Goal: Information Seeking & Learning: Understand process/instructions

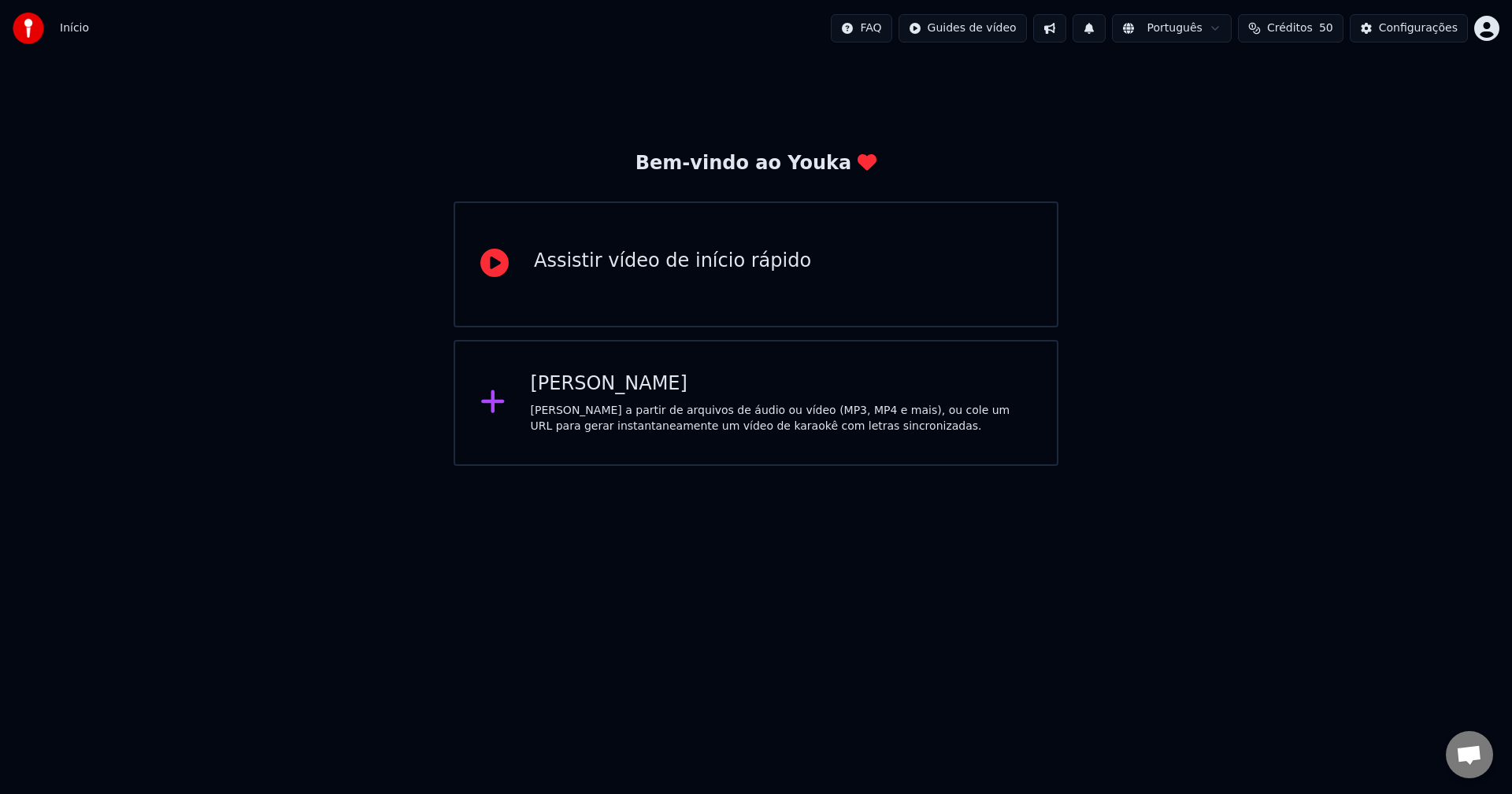
click at [571, 246] on div "Assistir vídeo de início rápido" at bounding box center [756, 264] width 604 height 126
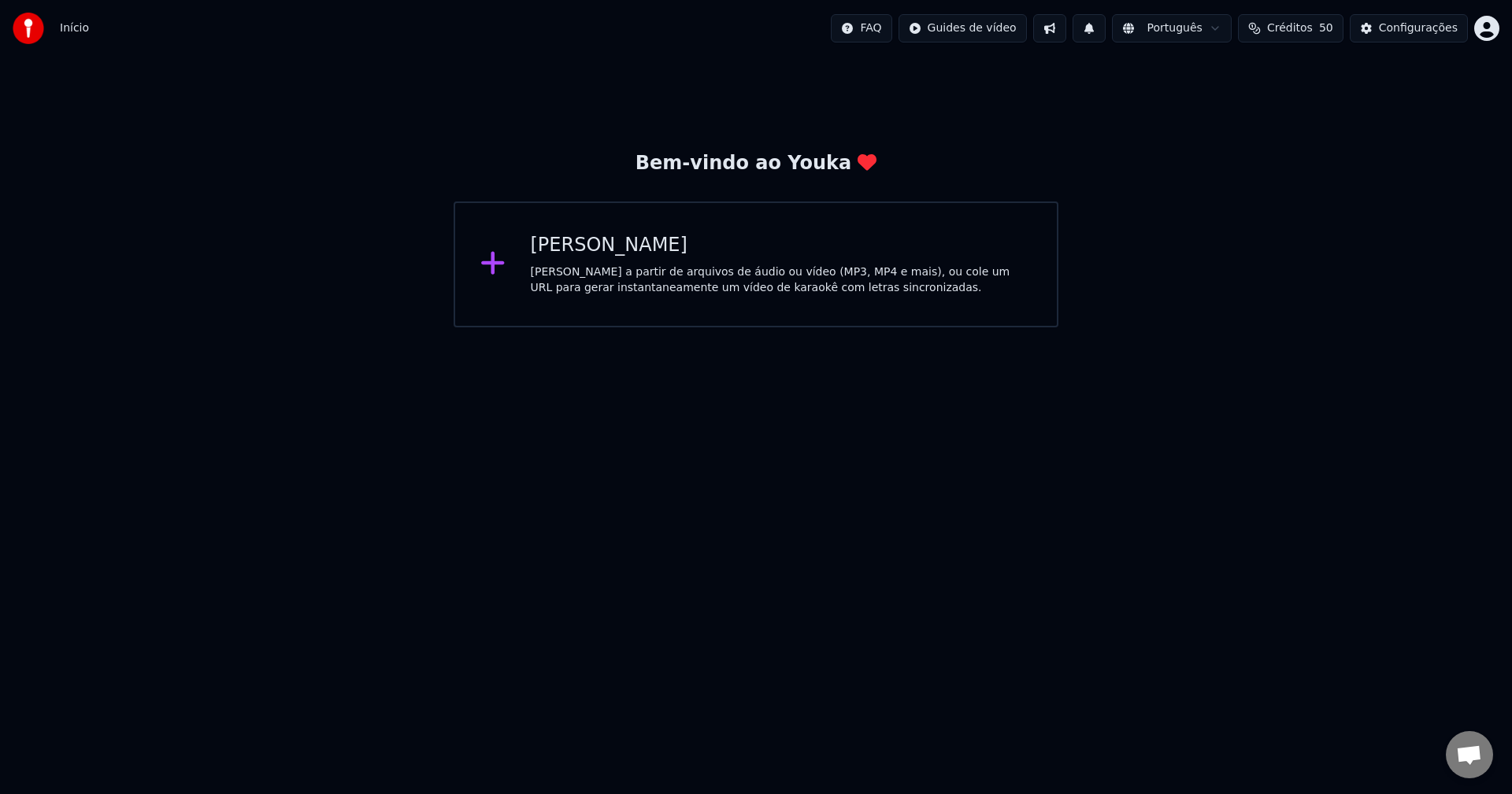
click at [591, 284] on div "[PERSON_NAME] a partir de arquivos de áudio ou vídeo (MP3, MP4 e mais), ou cole…" at bounding box center [782, 280] width 502 height 32
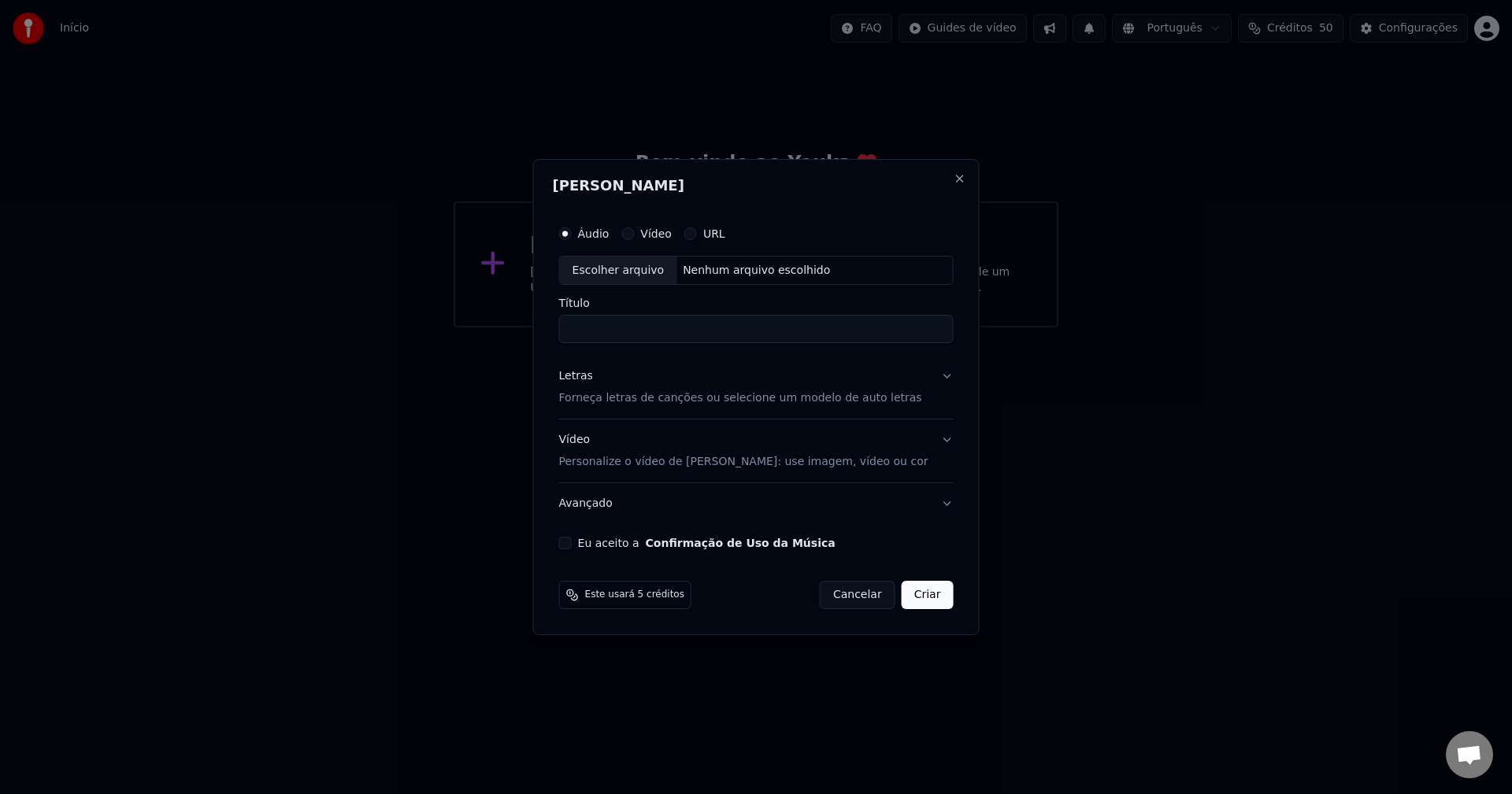
click at [826, 592] on button "Cancelar" at bounding box center [857, 595] width 76 height 28
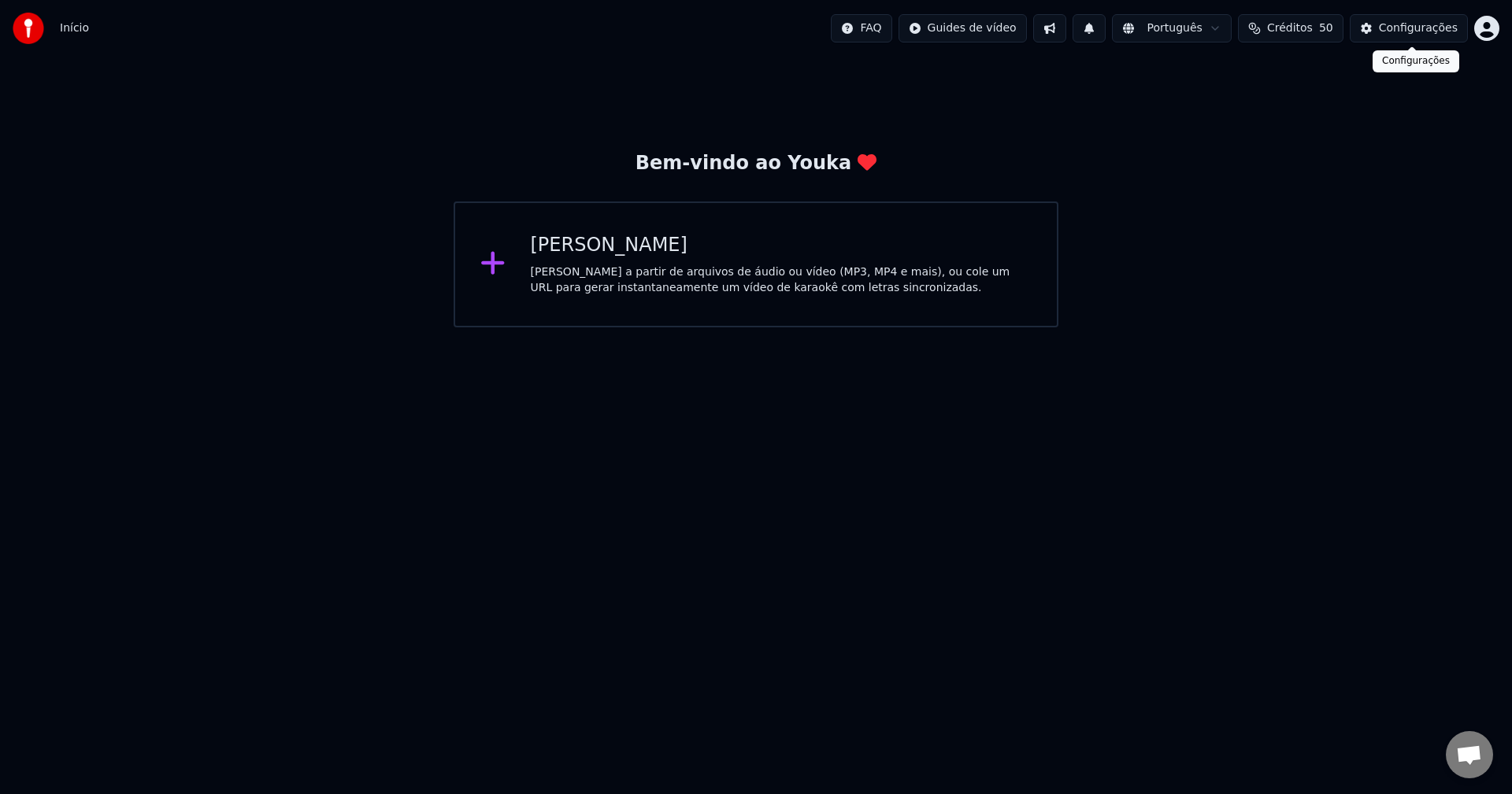
click at [1387, 31] on div "Configurações" at bounding box center [1417, 28] width 78 height 15
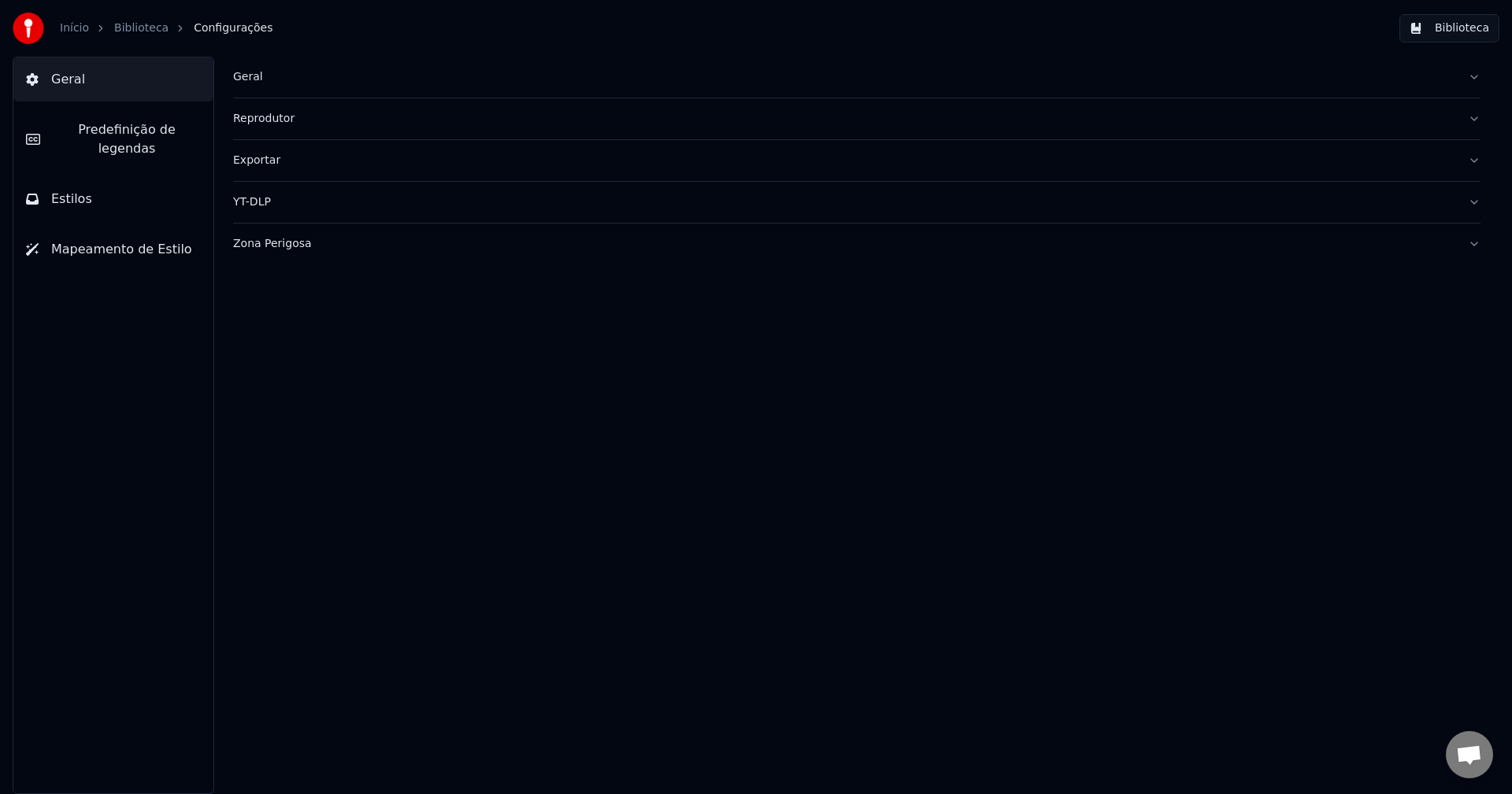
click at [1435, 35] on button "Biblioteca" at bounding box center [1449, 28] width 100 height 28
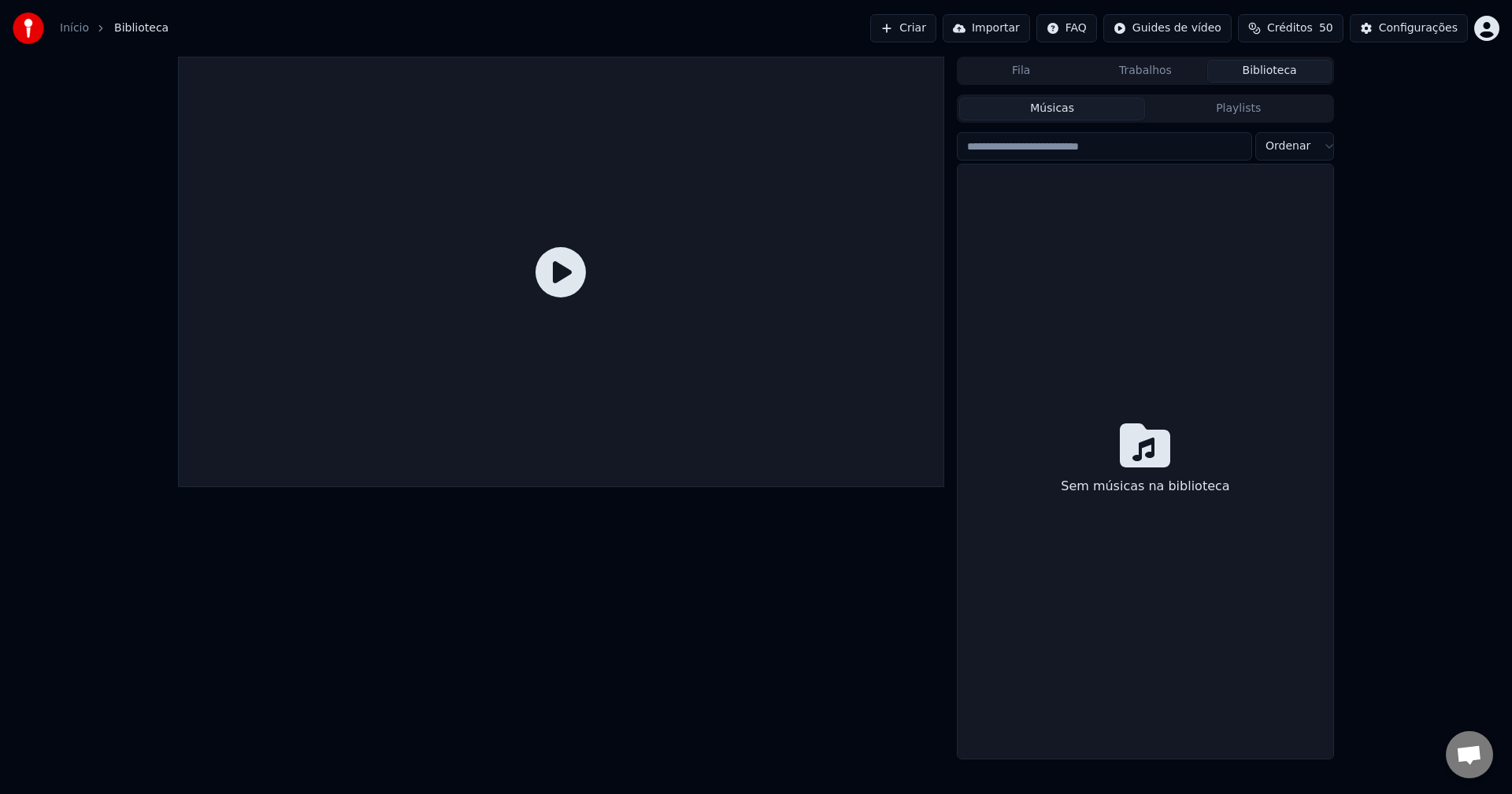
click at [1061, 112] on button "Músicas" at bounding box center [1052, 109] width 187 height 23
click at [1164, 27] on html "Início Biblioteca Criar Importar FAQ Guides de vídeo Créditos 50 Configurações …" at bounding box center [756, 397] width 1512 height 794
click at [1156, 63] on div "Guia de início rápido" at bounding box center [1196, 62] width 186 height 25
